Goal: Task Accomplishment & Management: Manage account settings

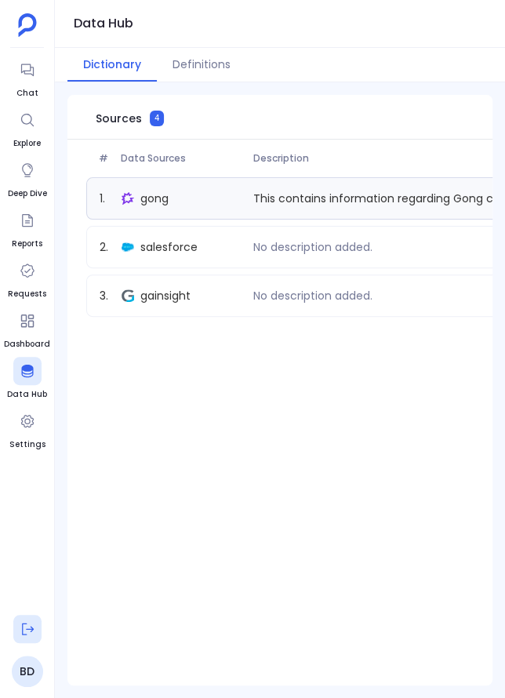
click at [21, 625] on icon at bounding box center [28, 629] width 16 height 16
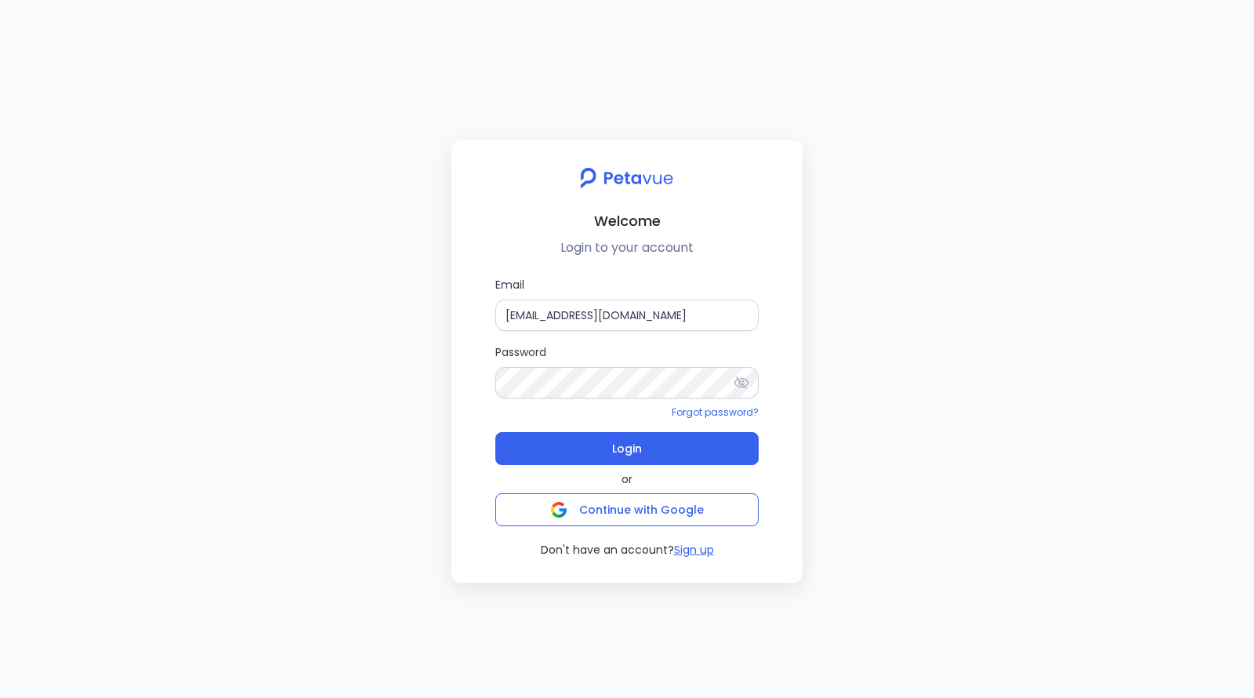
click at [274, 315] on div "Welcome Login to your account Email [EMAIL_ADDRESS][DOMAIN_NAME] Password Forgo…" at bounding box center [627, 349] width 1254 height 698
click at [504, 320] on input "[EMAIL_ADDRESS][DOMAIN_NAME]" at bounding box center [626, 314] width 263 height 31
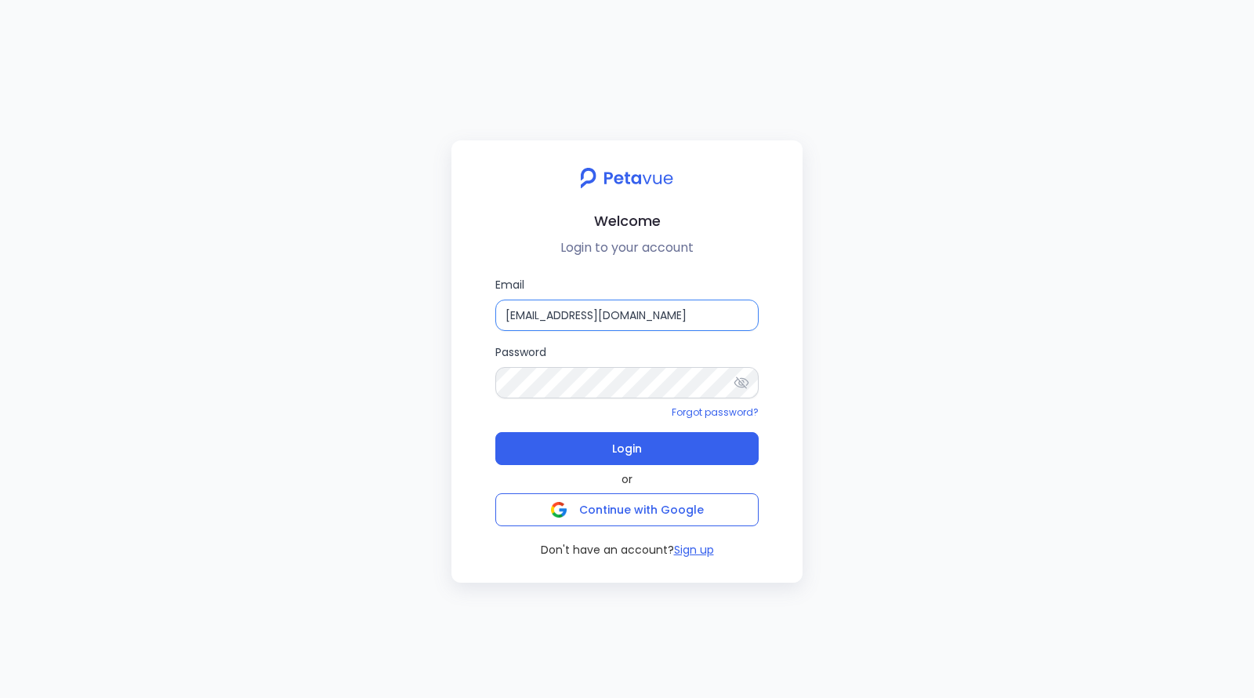
click at [504, 320] on input "[EMAIL_ADDRESS][DOMAIN_NAME]" at bounding box center [626, 314] width 263 height 31
click at [504, 311] on input "[EMAIL_ADDRESS][DOMAIN_NAME]" at bounding box center [626, 314] width 263 height 31
click at [504, 314] on input "[EMAIL_ADDRESS][DOMAIN_NAME]" at bounding box center [626, 314] width 263 height 31
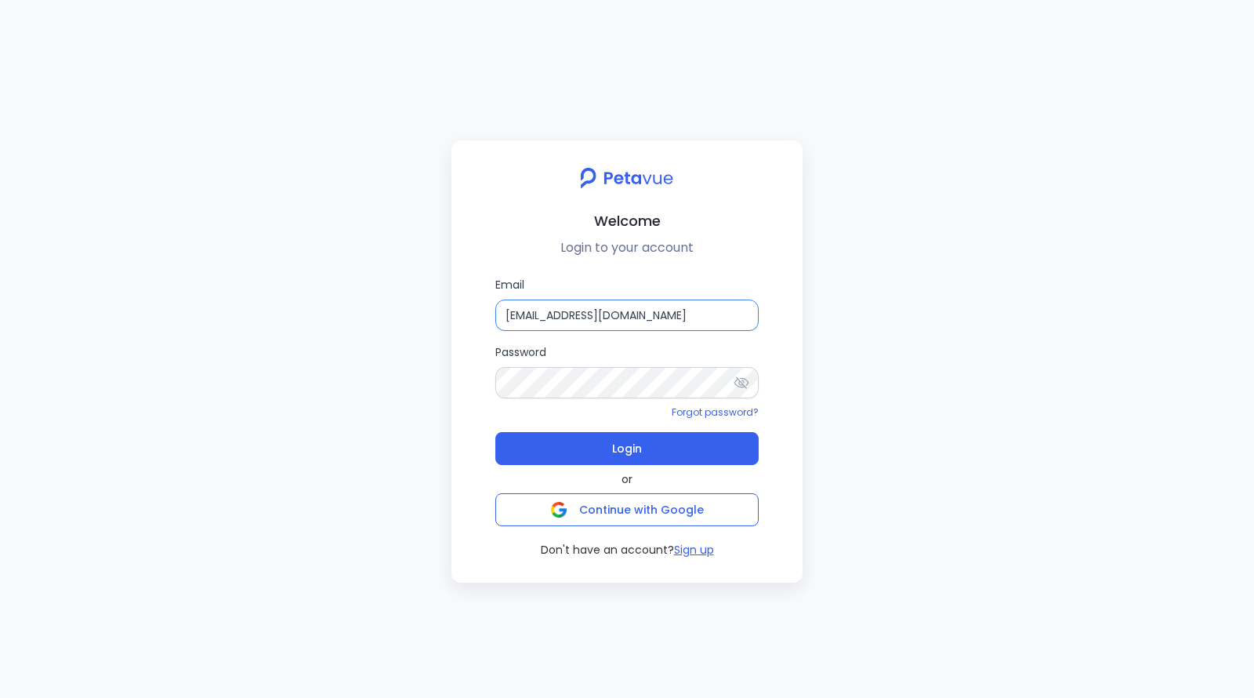
paste input "[EMAIL_ADDRESS][DOMAIN_NAME]"
click at [504, 310] on input "bhaskar+mixpanel@[EMAIL_ADDRESS][DOMAIN_NAME]" at bounding box center [626, 314] width 263 height 31
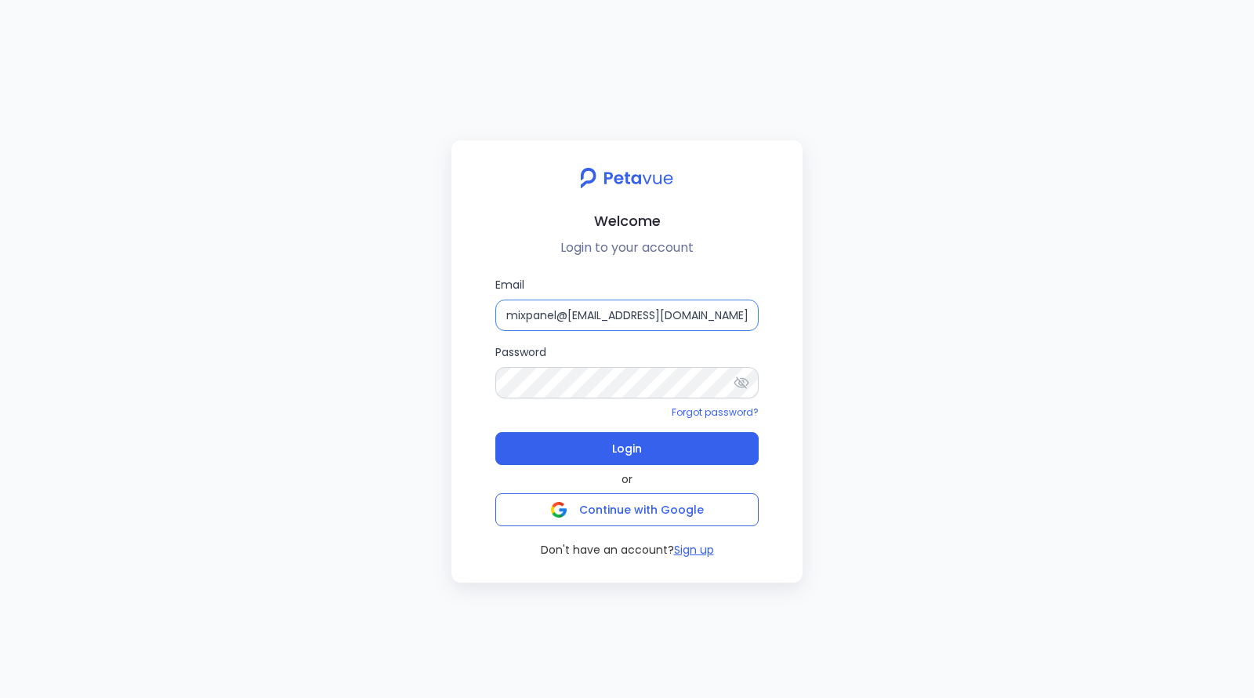
paste input "support+mixpanel@p"
type input "[EMAIL_ADDRESS][DOMAIN_NAME]"
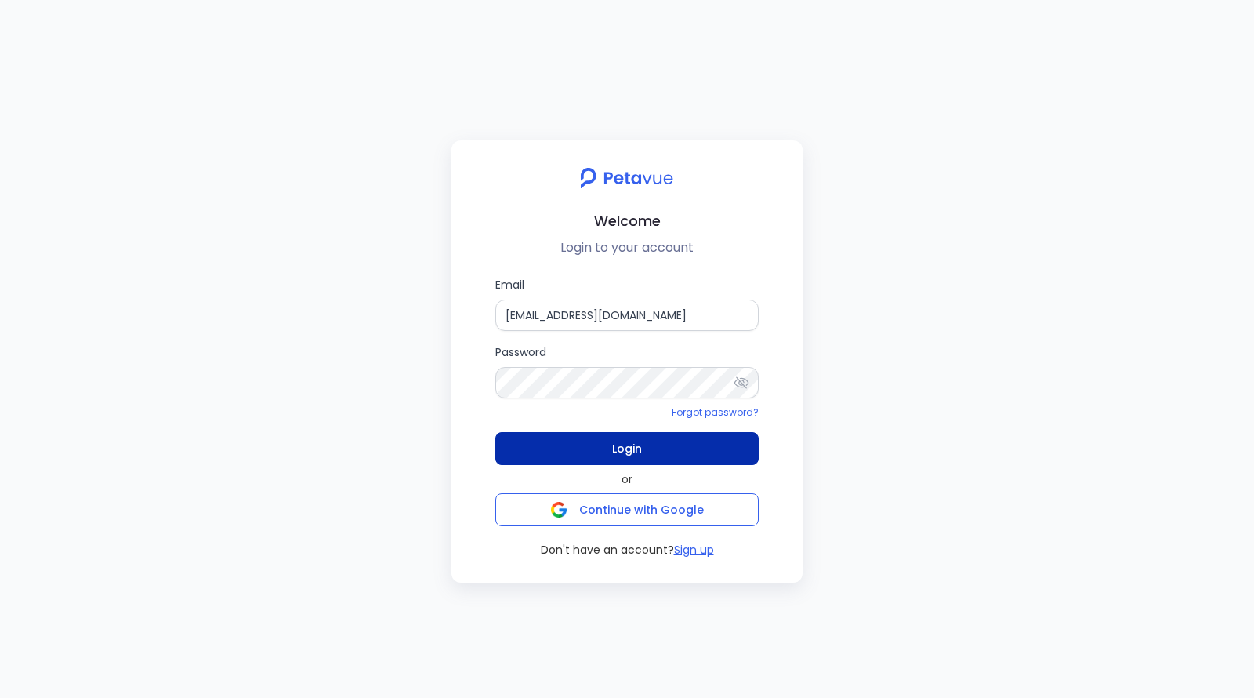
click at [504, 450] on button "Login" at bounding box center [626, 448] width 263 height 33
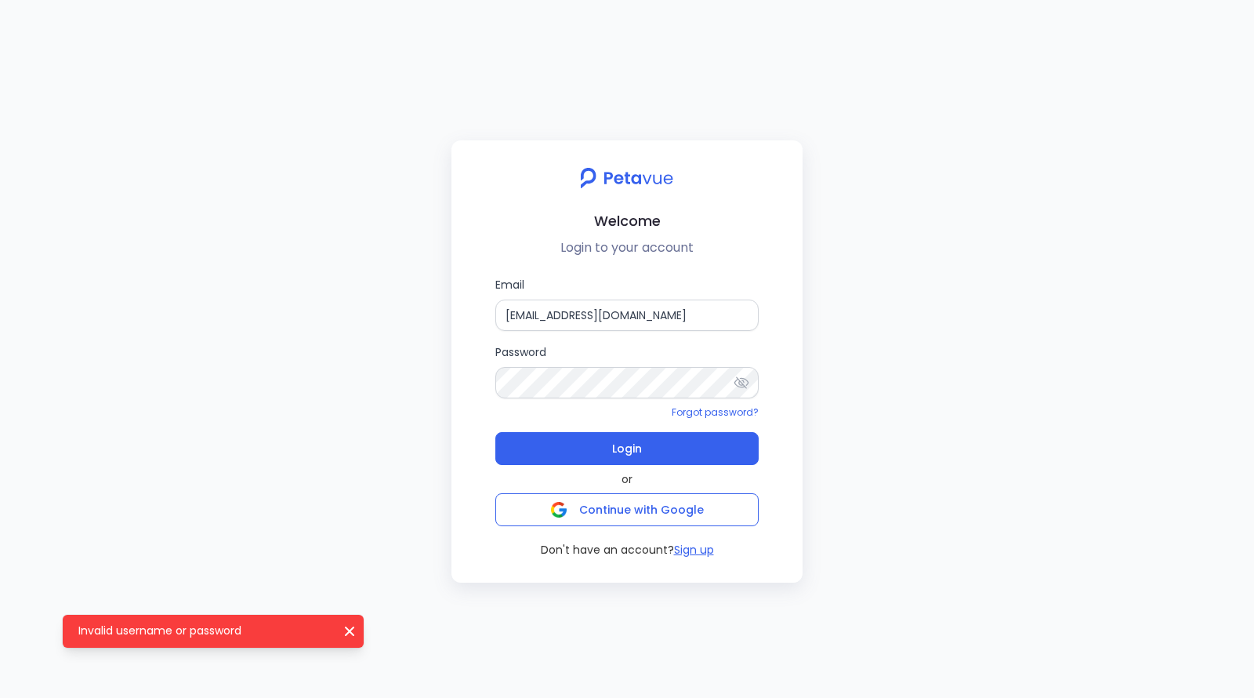
click at [504, 381] on icon at bounding box center [742, 383] width 16 height 16
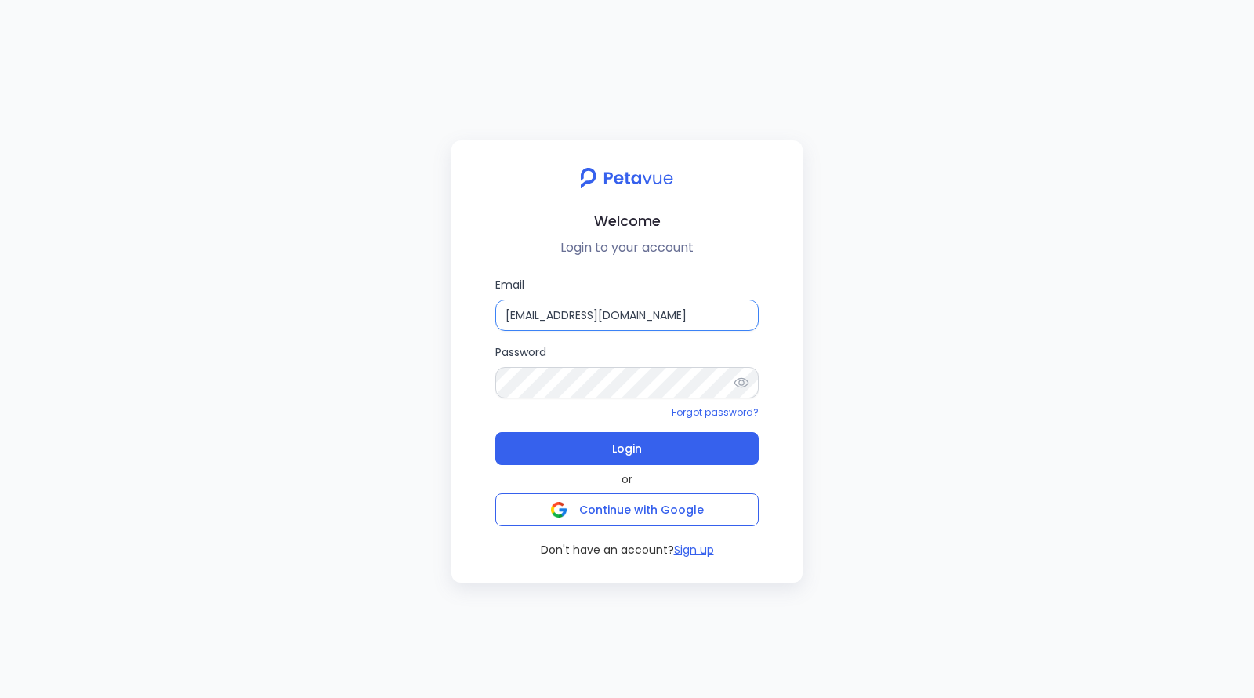
drag, startPoint x: 702, startPoint y: 317, endPoint x: 417, endPoint y: 310, distance: 285.4
click at [417, 310] on div "Welcome Login to your account Email [EMAIL_ADDRESS][DOMAIN_NAME] Password Forgo…" at bounding box center [627, 349] width 1254 height 698
click at [548, 310] on input "bhaskar@petavue.com" at bounding box center [626, 314] width 263 height 31
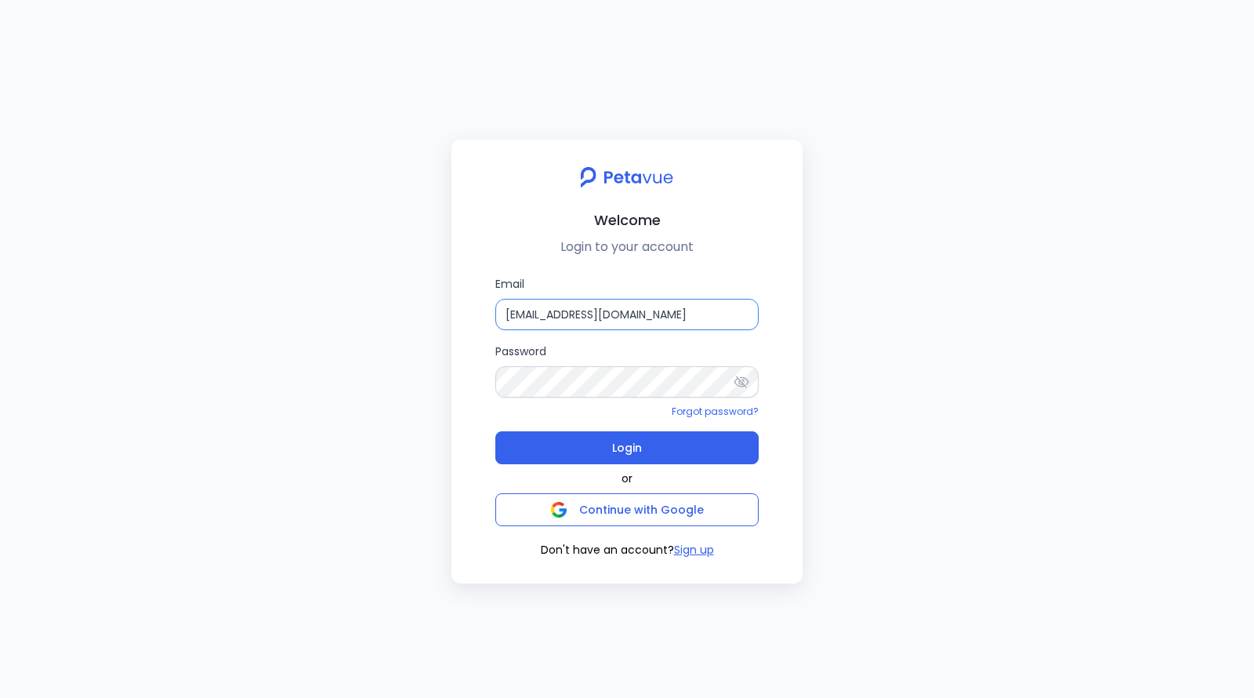
paste input "support+mixpanel"
type input "[EMAIL_ADDRESS][DOMAIN_NAME]"
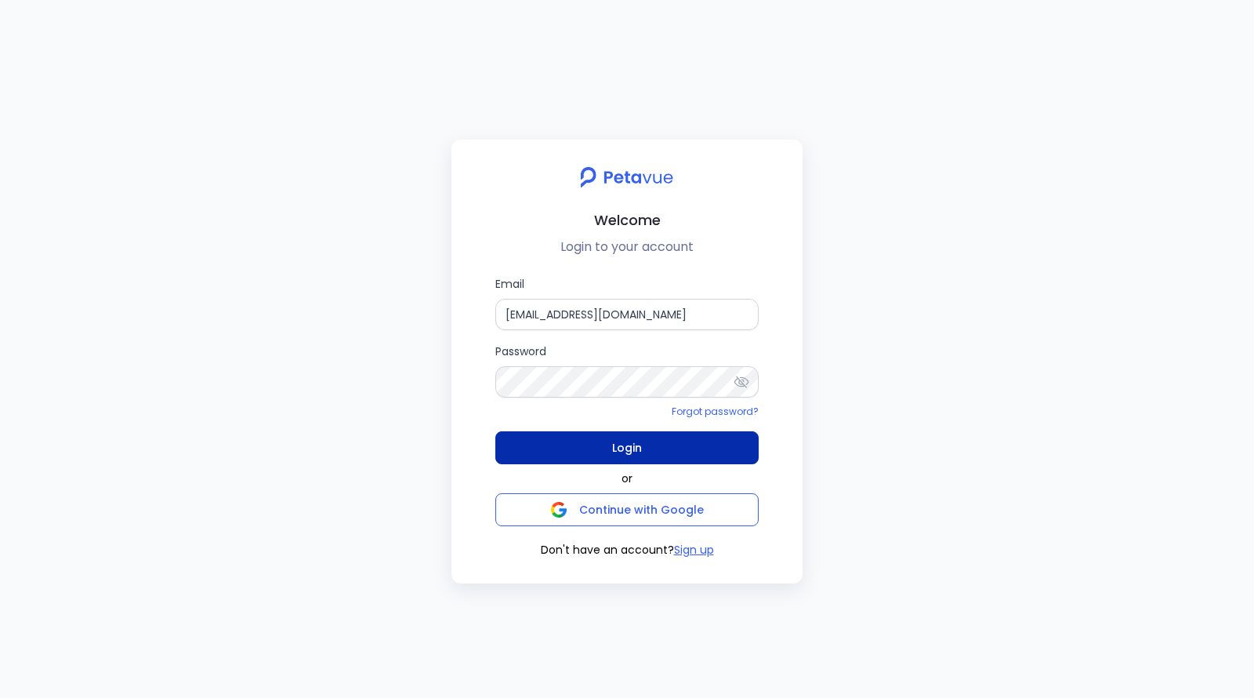
click at [611, 454] on button "Login" at bounding box center [626, 447] width 263 height 33
